Goal: Task Accomplishment & Management: Manage account settings

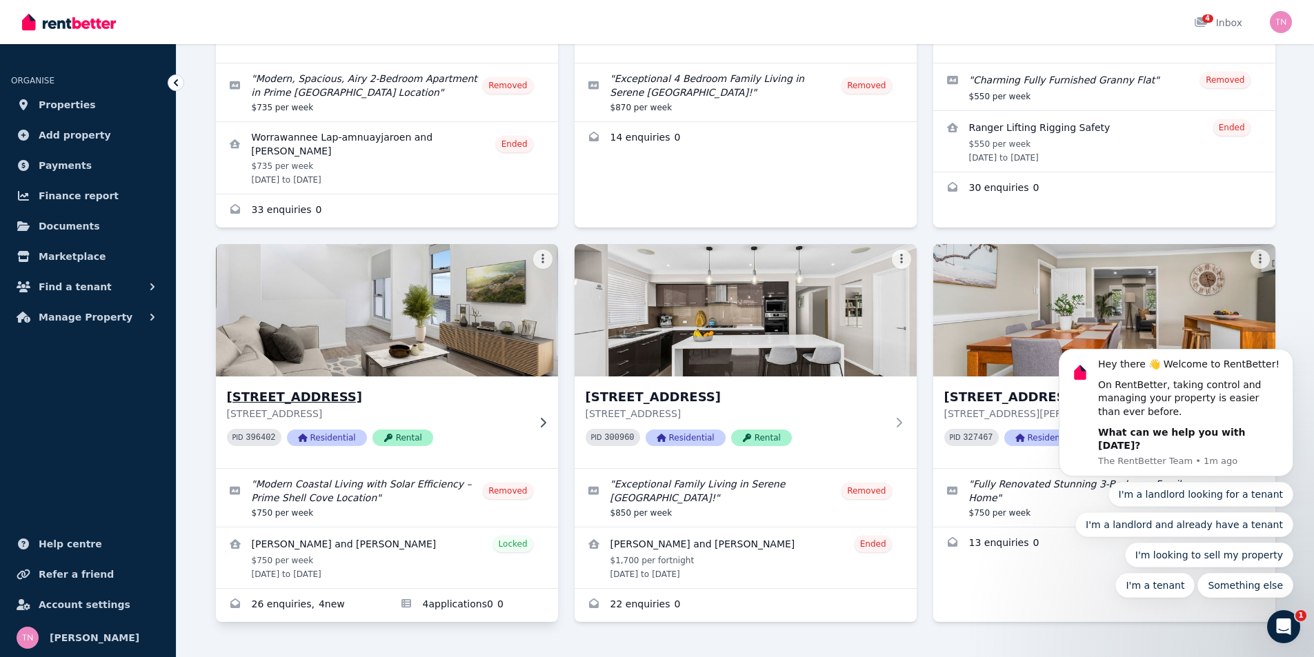
scroll to position [328, 0]
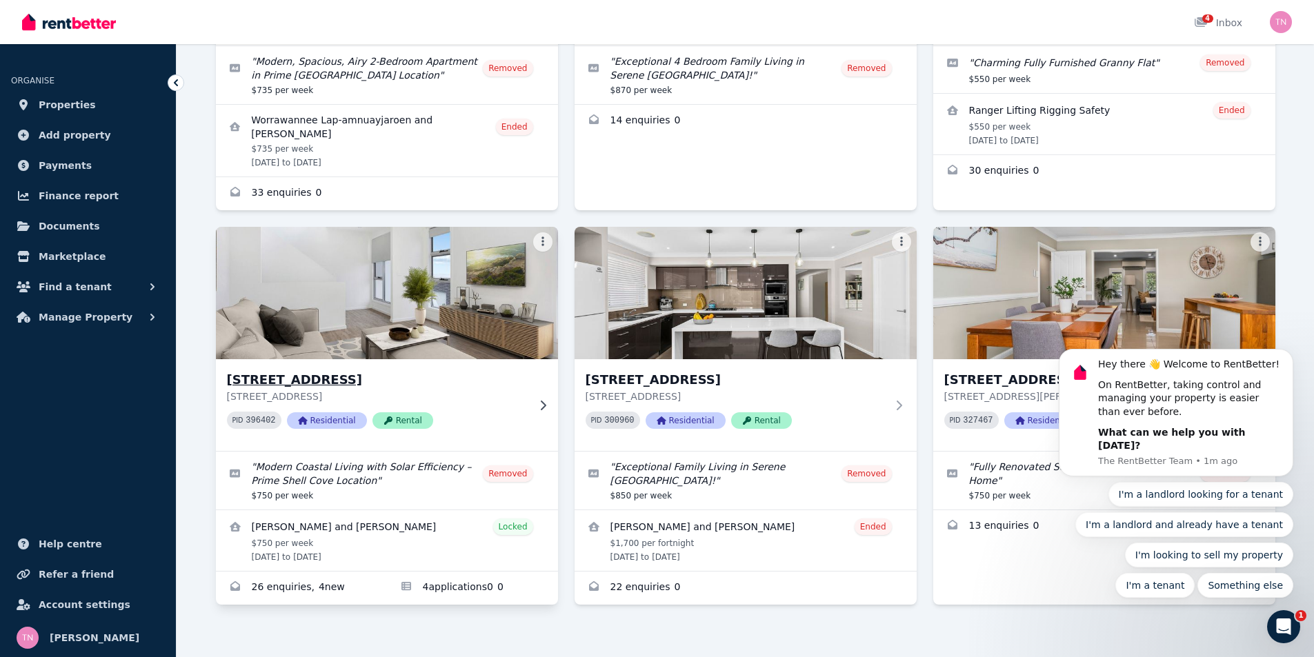
click at [337, 370] on h3 "[STREET_ADDRESS]" at bounding box center [377, 379] width 301 height 19
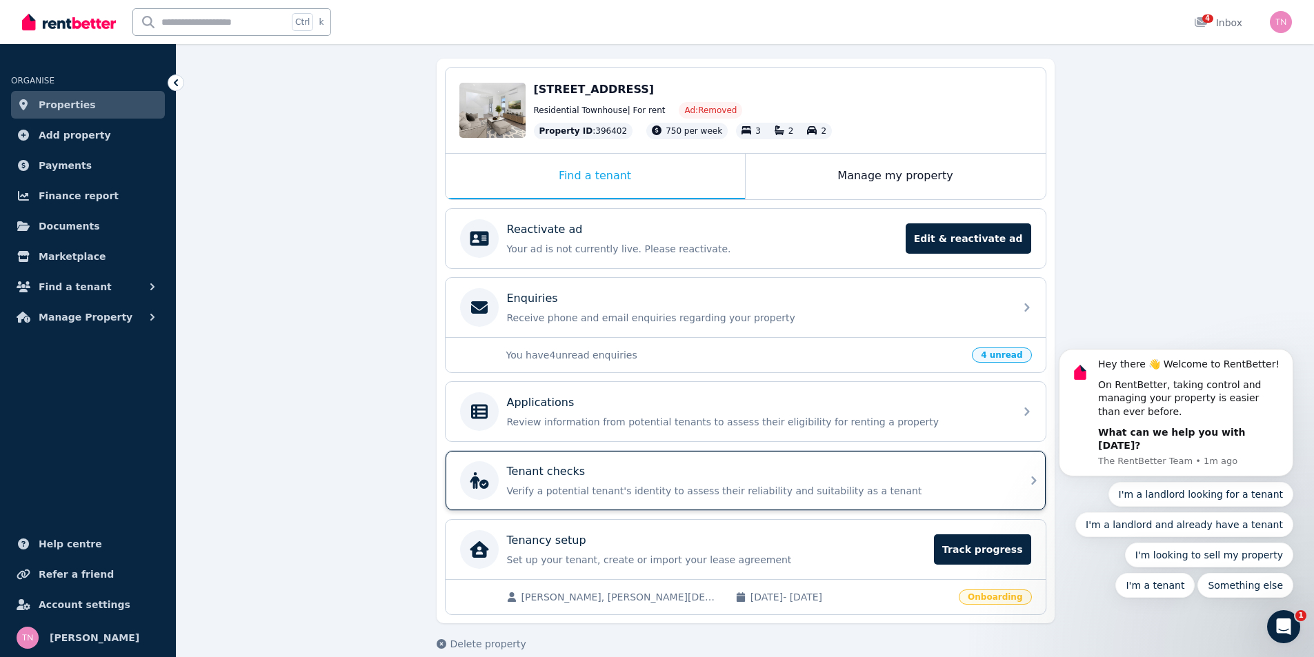
scroll to position [138, 0]
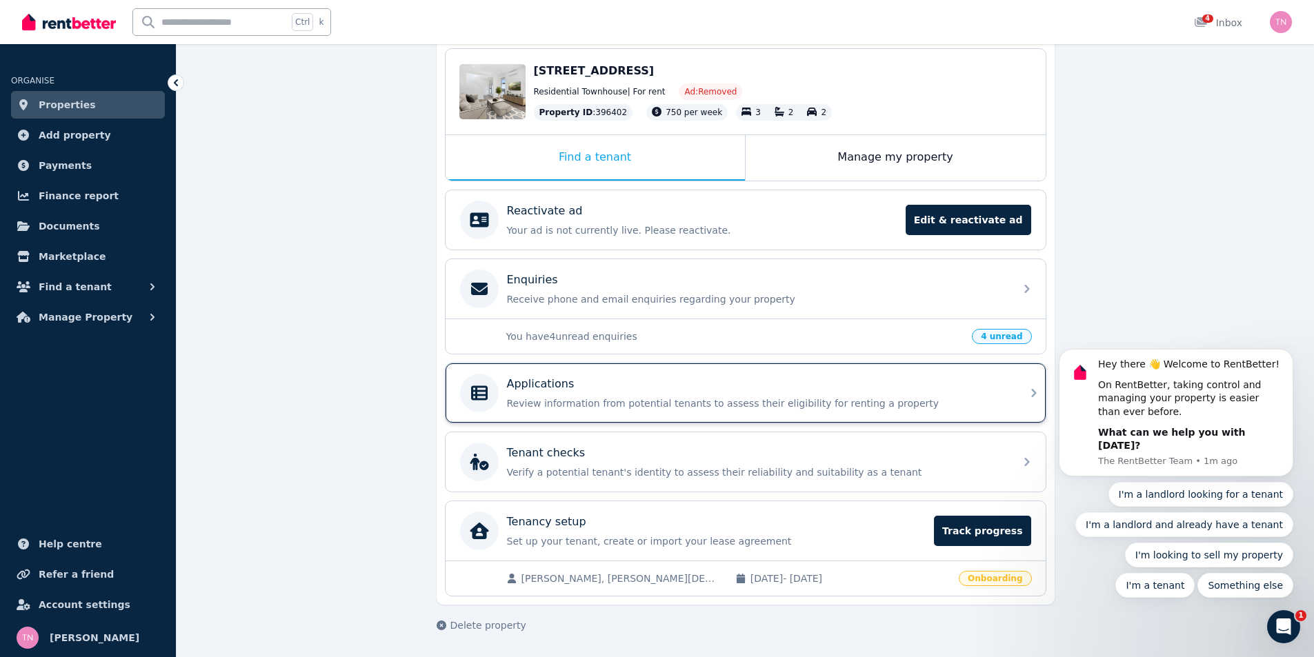
click at [548, 385] on p "Applications" at bounding box center [541, 384] width 68 height 17
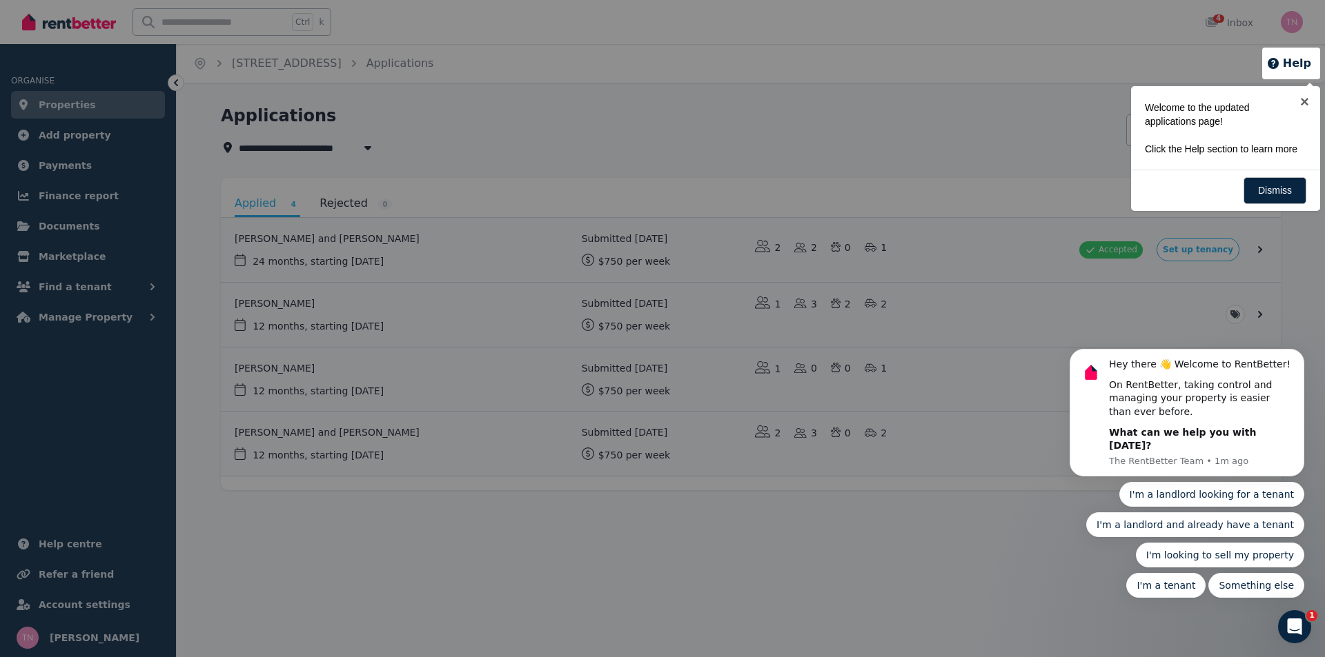
click at [801, 155] on div at bounding box center [662, 328] width 1325 height 657
click at [405, 168] on div at bounding box center [662, 328] width 1325 height 657
click at [1302, 100] on link "×" at bounding box center [1304, 101] width 31 height 31
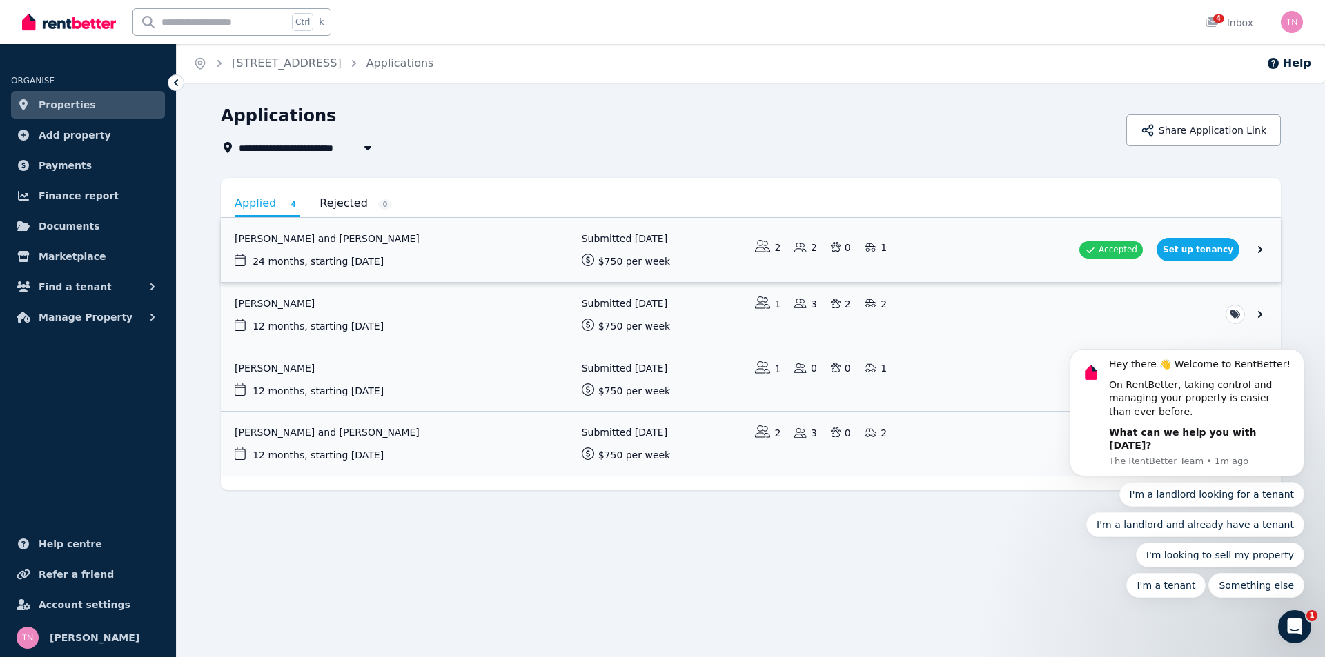
click at [270, 241] on link "View application: Amitesh Narayan and Nikshana Shasleen" at bounding box center [751, 250] width 1060 height 64
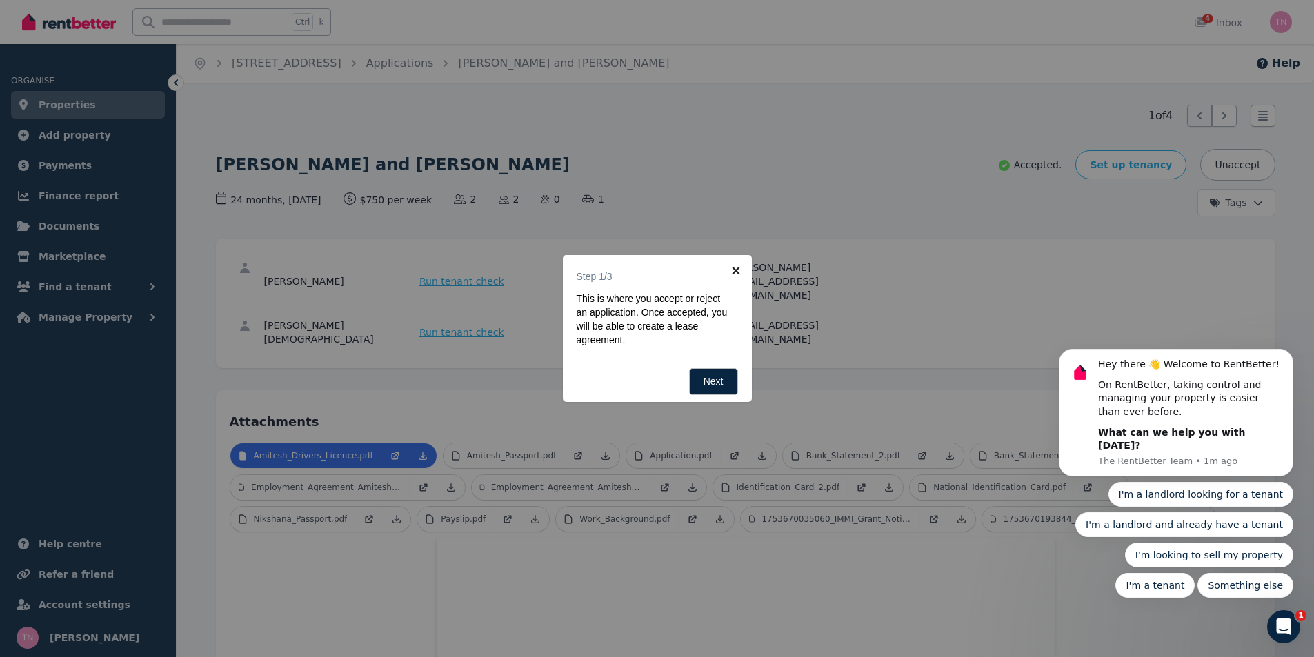
click at [737, 273] on link "×" at bounding box center [736, 270] width 31 height 31
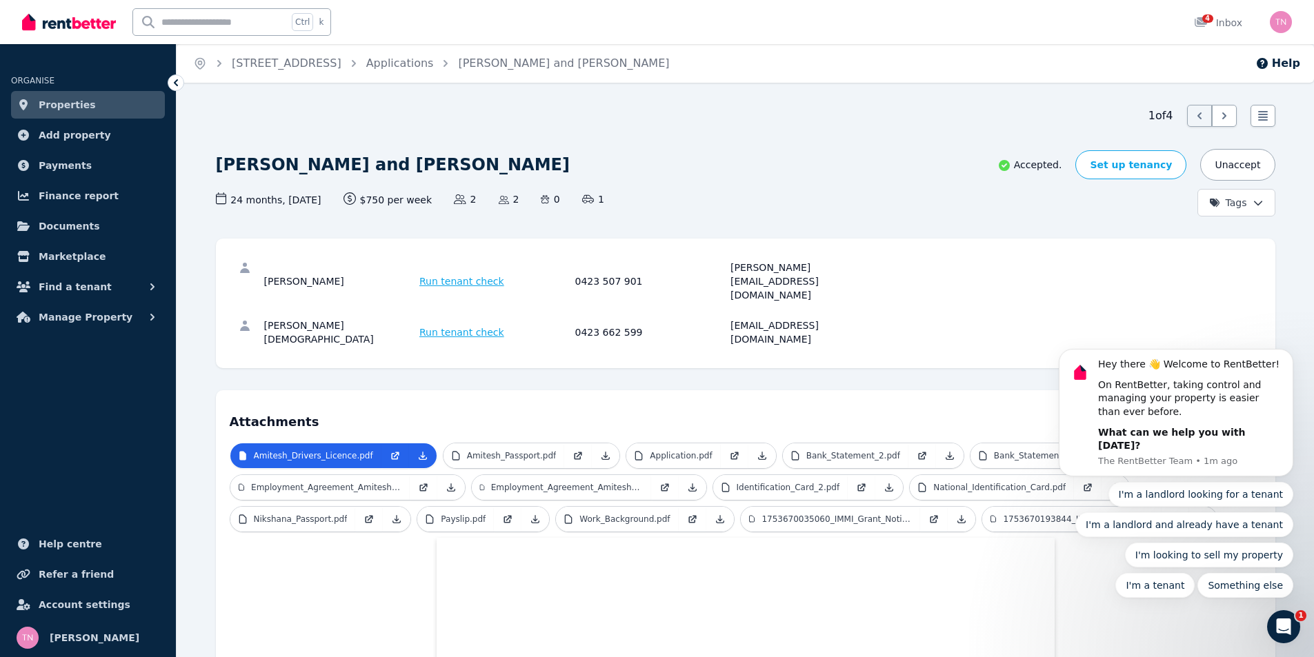
drag, startPoint x: 359, startPoint y: 268, endPoint x: 253, endPoint y: 270, distance: 105.6
click at [253, 270] on div "[PERSON_NAME] Run tenant check 0423 507 901 [PERSON_NAME][EMAIL_ADDRESS][DOMAIN…" at bounding box center [746, 282] width 1032 height 58
copy div "[PERSON_NAME]"
drag, startPoint x: 355, startPoint y: 299, endPoint x: 261, endPoint y: 304, distance: 93.3
click at [261, 310] on div "[PERSON_NAME][DEMOGRAPHIC_DATA] Run tenant check 0423 662 599 [EMAIL_ADDRESS][D…" at bounding box center [746, 332] width 1032 height 44
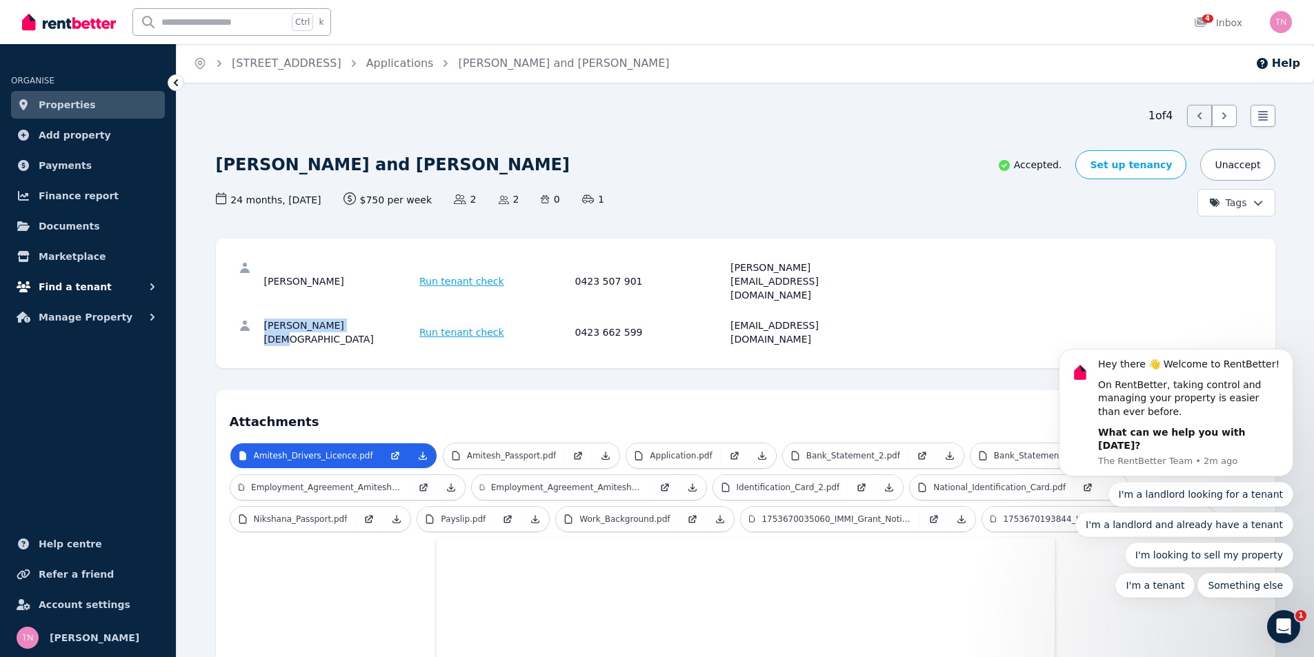
copy div "[PERSON_NAME][DEMOGRAPHIC_DATA]"
click at [321, 269] on div "[PERSON_NAME]" at bounding box center [340, 281] width 152 height 41
drag, startPoint x: 335, startPoint y: 268, endPoint x: 246, endPoint y: 278, distance: 89.6
click at [246, 278] on div "[PERSON_NAME] Run tenant check 0423 507 901 [PERSON_NAME][EMAIL_ADDRESS][DOMAIN…" at bounding box center [746, 282] width 1032 height 58
copy div "[PERSON_NAME]"
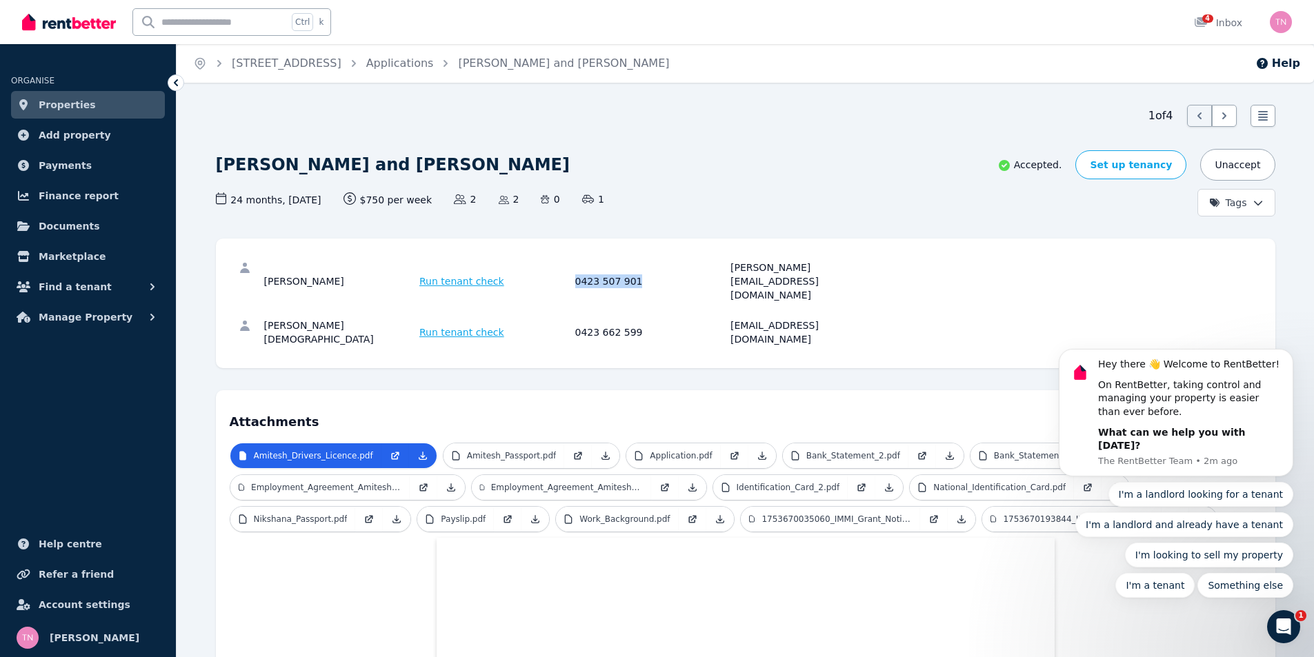
drag, startPoint x: 642, startPoint y: 264, endPoint x: 564, endPoint y: 273, distance: 78.5
click at [564, 273] on div "[PERSON_NAME] Run tenant check 0423 507 901 [PERSON_NAME][EMAIL_ADDRESS][DOMAIN…" at bounding box center [573, 281] width 618 height 41
copy div "0423 507 901"
drag, startPoint x: 853, startPoint y: 259, endPoint x: 709, endPoint y: 277, distance: 145.2
click at [709, 277] on div "[PERSON_NAME] Run tenant check 0423 507 901 [PERSON_NAME][EMAIL_ADDRESS][DOMAIN…" at bounding box center [746, 282] width 1032 height 58
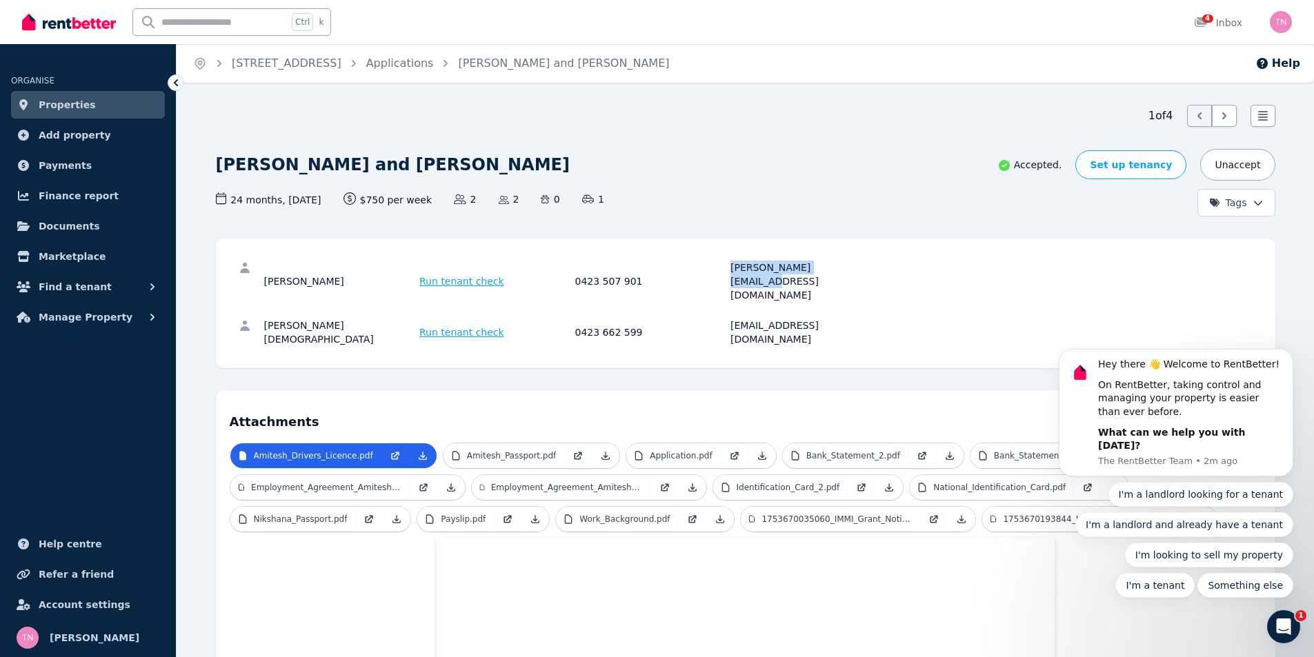
copy div "[PERSON_NAME][EMAIL_ADDRESS][DOMAIN_NAME]"
drag, startPoint x: 501, startPoint y: 306, endPoint x: 474, endPoint y: 307, distance: 26.9
click at [474, 310] on div "[PERSON_NAME][DEMOGRAPHIC_DATA] Run tenant check 0423 662 599 [EMAIL_ADDRESS][D…" at bounding box center [746, 332] width 1032 height 44
drag, startPoint x: 345, startPoint y: 302, endPoint x: 260, endPoint y: 303, distance: 84.9
click at [260, 310] on div "[PERSON_NAME][DEMOGRAPHIC_DATA] Run tenant check 0423 662 599 [EMAIL_ADDRESS][D…" at bounding box center [746, 332] width 1032 height 44
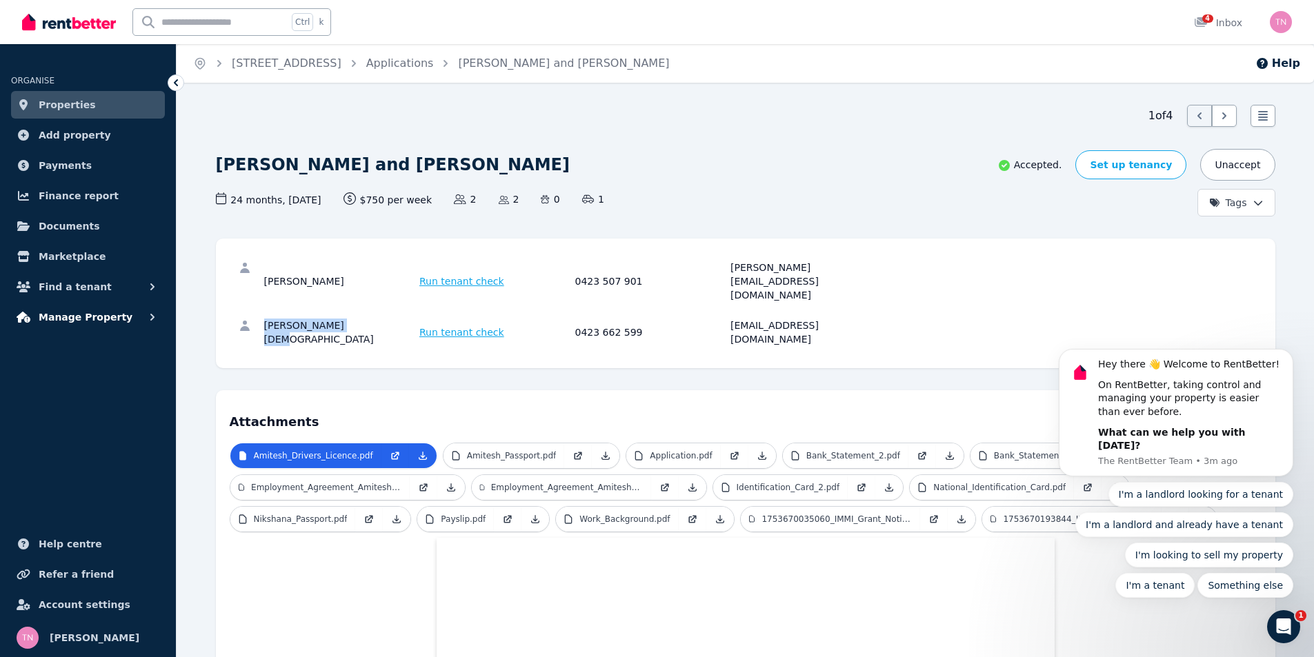
copy div "[PERSON_NAME][DEMOGRAPHIC_DATA]"
drag, startPoint x: 642, startPoint y: 291, endPoint x: 544, endPoint y: 297, distance: 98.9
click at [544, 319] on div "[PERSON_NAME][DEMOGRAPHIC_DATA] Run tenant check 0423 662 599 [EMAIL_ADDRESS][D…" at bounding box center [573, 333] width 618 height 28
copy div "0423 662 599"
drag, startPoint x: 874, startPoint y: 293, endPoint x: 722, endPoint y: 313, distance: 153.8
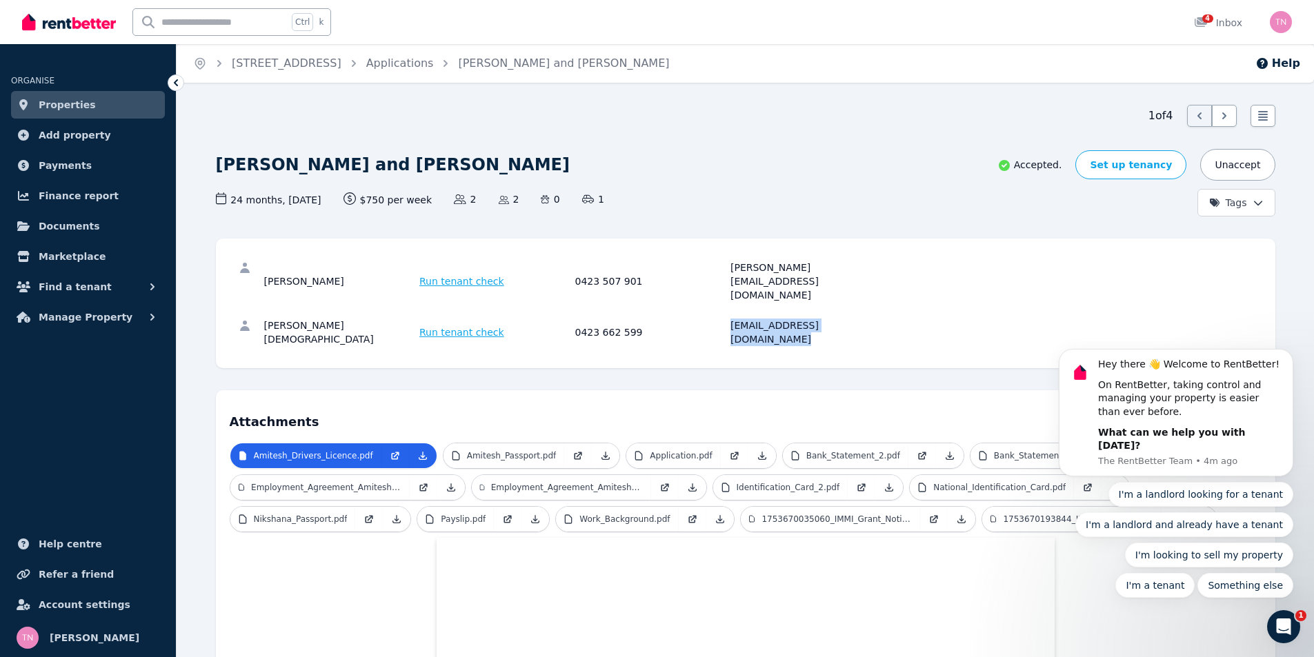
click at [722, 313] on div "[PERSON_NAME][DEMOGRAPHIC_DATA] Run tenant check 0423 662 599 [EMAIL_ADDRESS][D…" at bounding box center [746, 332] width 1032 height 44
copy div "[EMAIL_ADDRESS][DOMAIN_NAME]"
